Goal: Navigation & Orientation: Find specific page/section

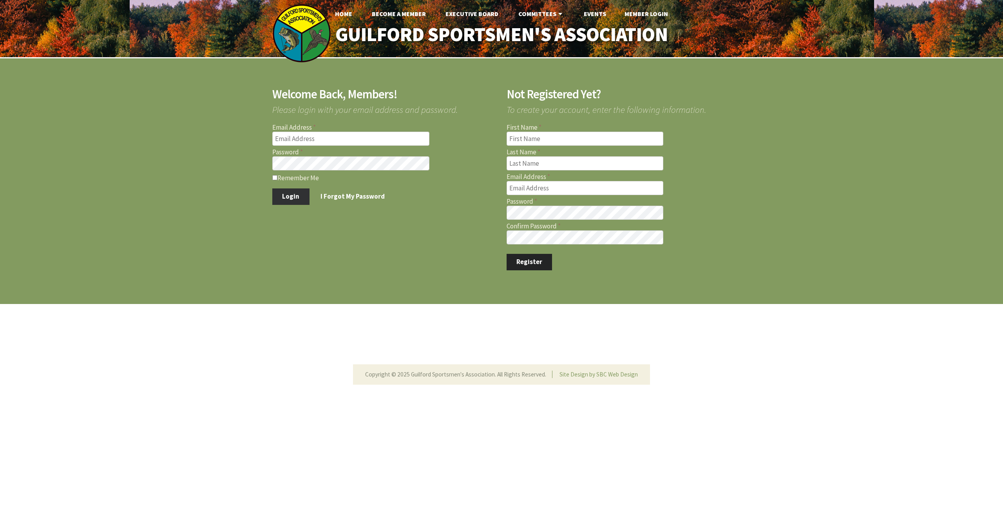
type input "caps2448@gmail.com"
click at [284, 198] on button "Login" at bounding box center [290, 197] width 37 height 16
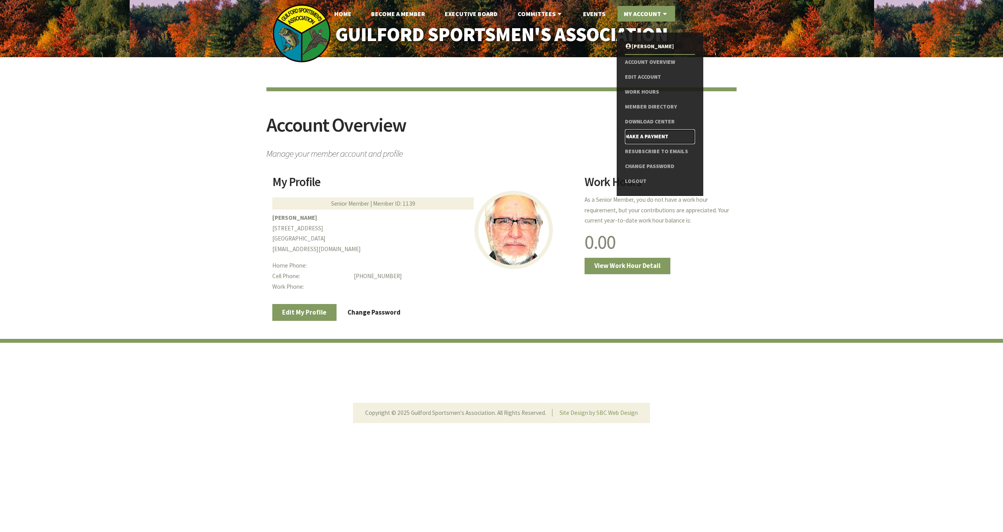
click at [655, 136] on link "Make a Payment" at bounding box center [660, 136] width 70 height 15
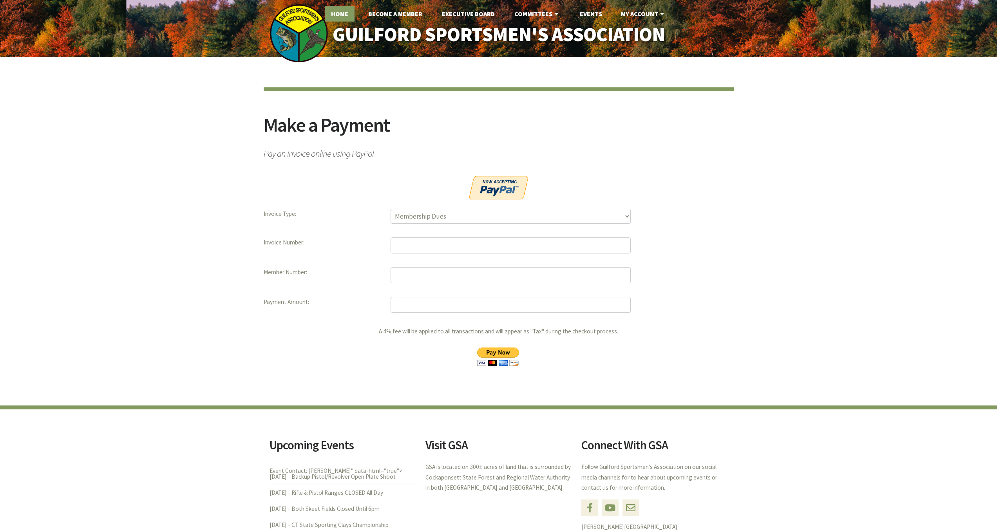
click at [341, 12] on link "Home" at bounding box center [340, 14] width 30 height 16
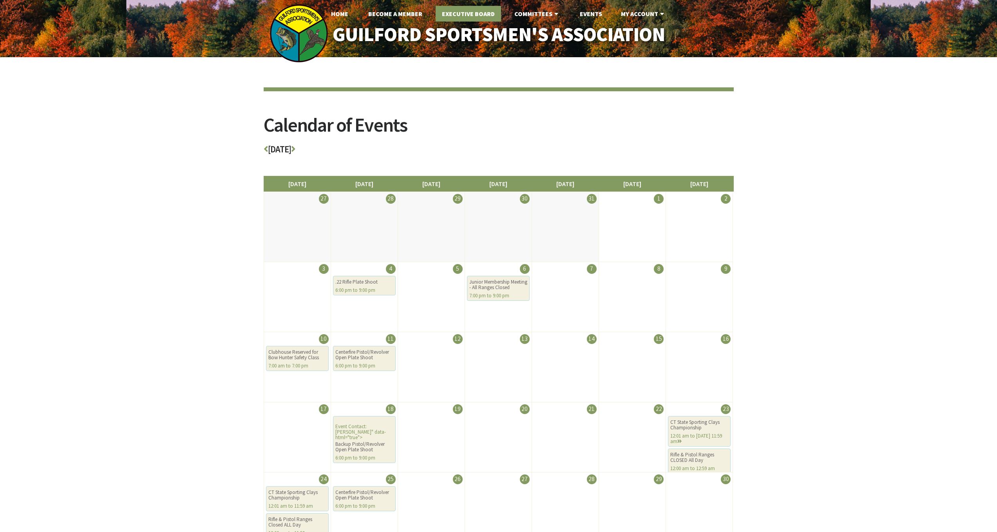
click at [487, 12] on link "Executive Board" at bounding box center [468, 14] width 65 height 16
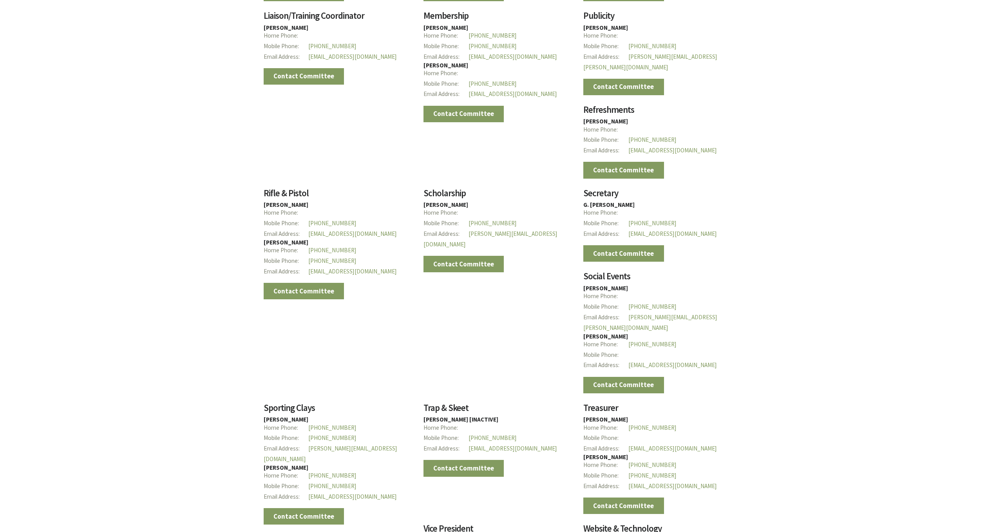
scroll to position [1019, 0]
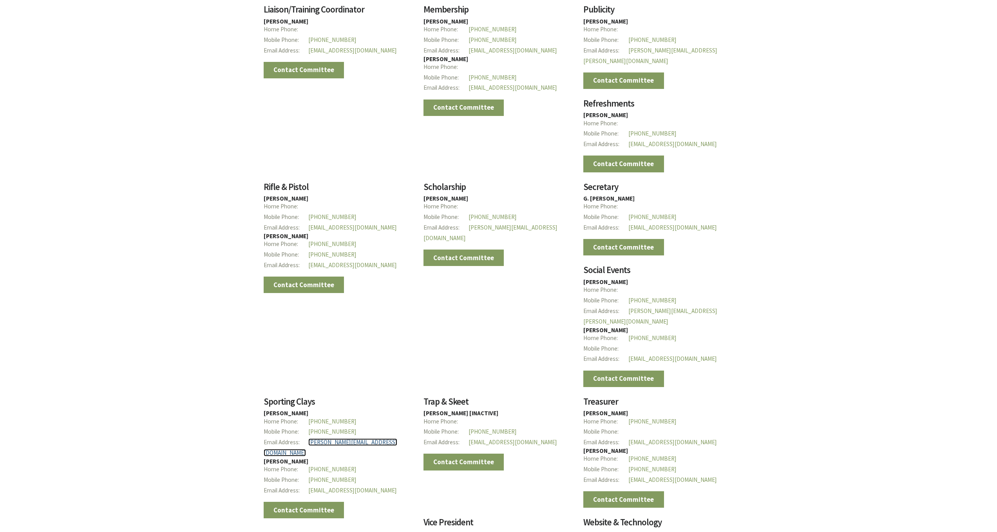
click at [350, 439] on link "[PERSON_NAME][EMAIL_ADDRESS][DOMAIN_NAME]" at bounding box center [331, 448] width 134 height 18
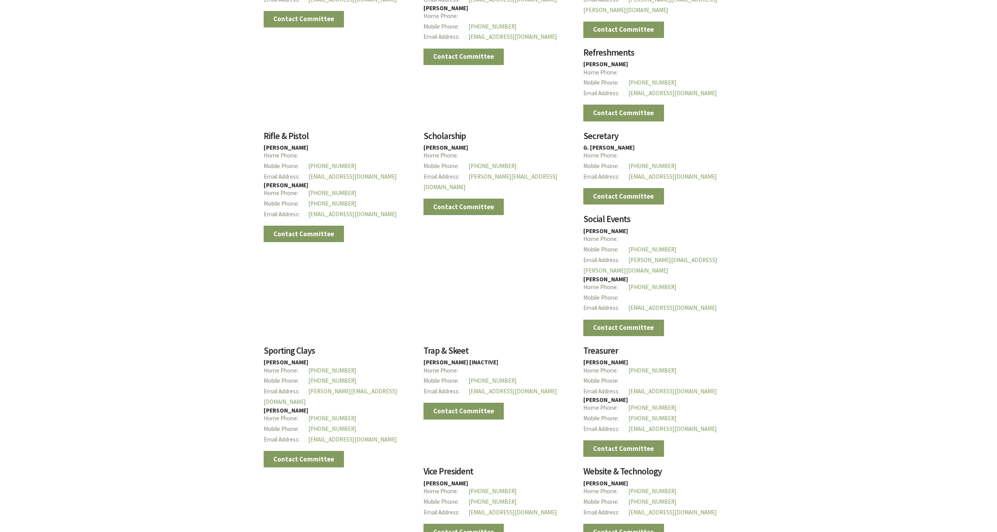
scroll to position [1058, 0]
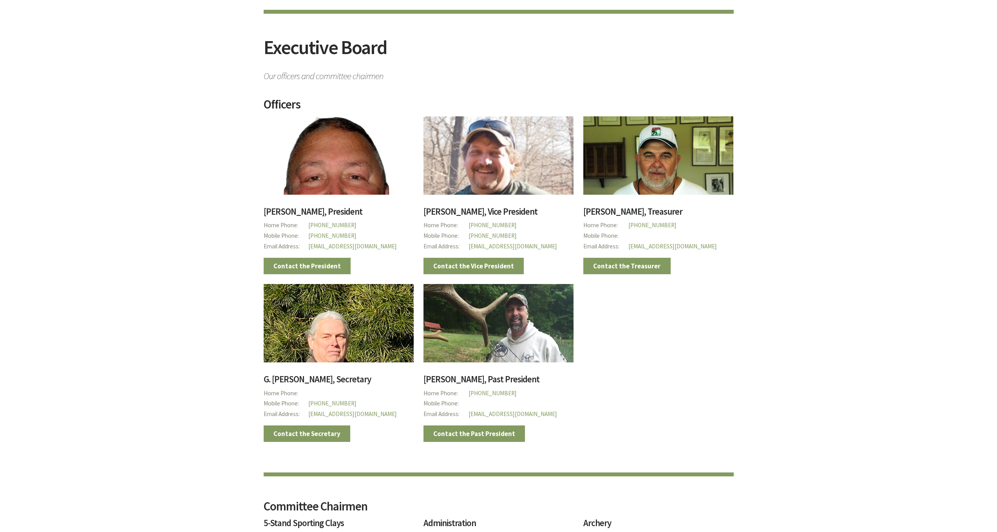
scroll to position [0, 0]
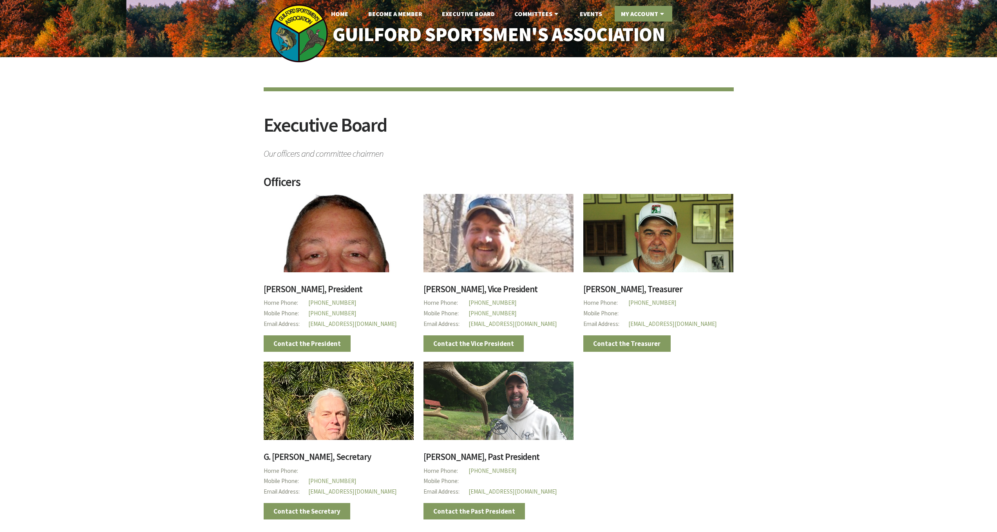
click at [643, 13] on link "My Account" at bounding box center [644, 14] width 58 height 16
